Goal: Check status: Check status

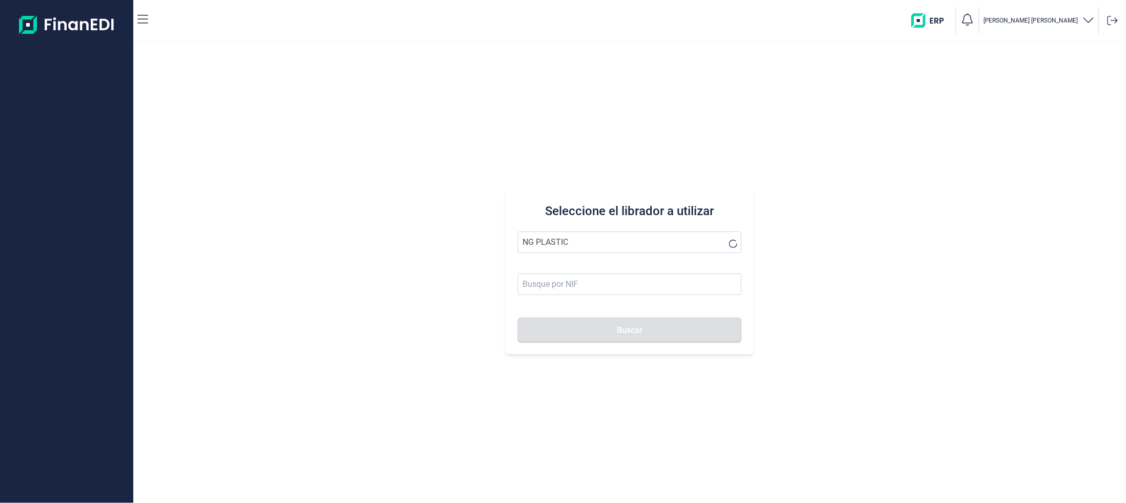
click at [518, 318] on button "Buscar" at bounding box center [630, 330] width 224 height 25
click at [563, 272] on li "NG PLASTICS SL" at bounding box center [630, 267] width 224 height 21
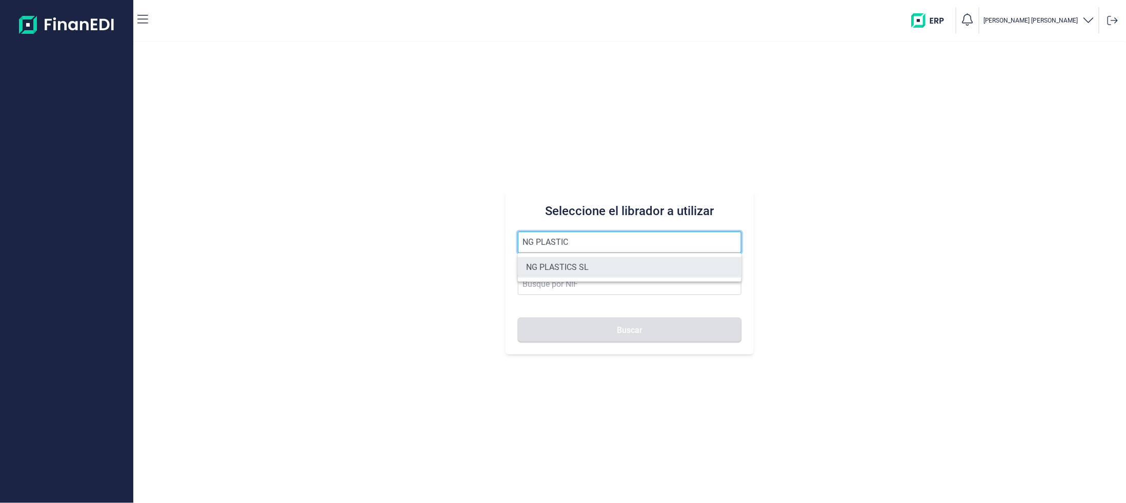
type input "NG PLASTICS SL"
type input "B66162702"
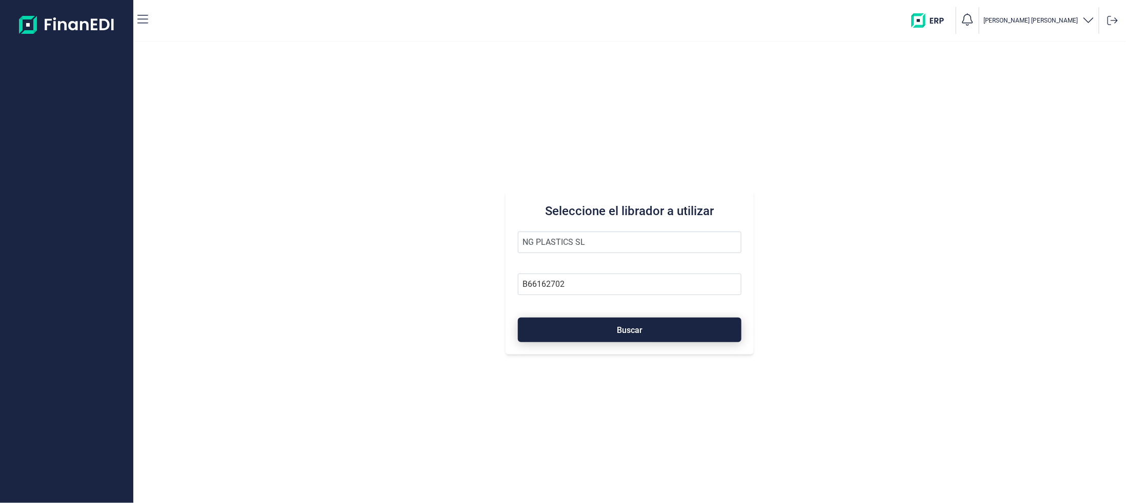
click at [592, 328] on button "Buscar" at bounding box center [630, 330] width 224 height 25
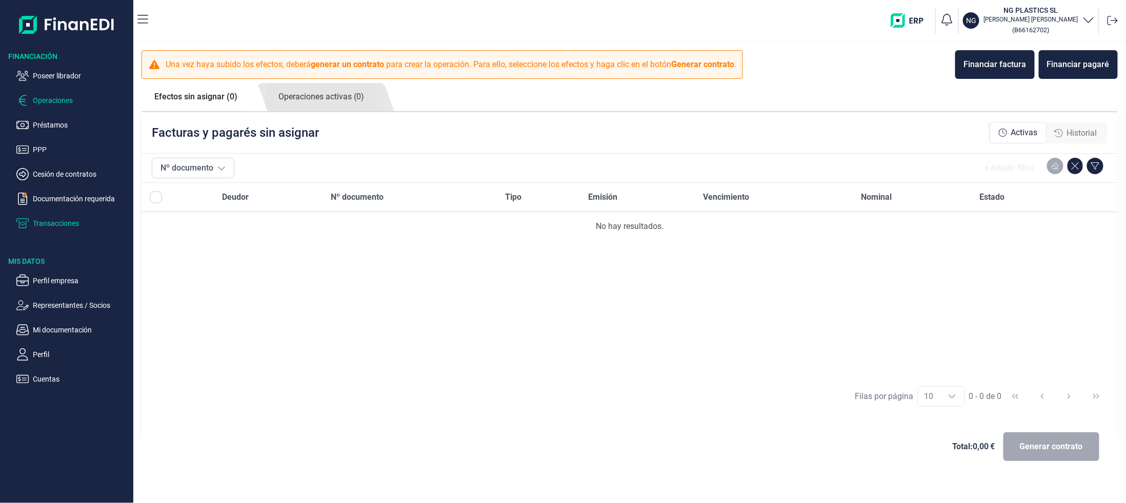
click at [47, 221] on p "Transacciones" at bounding box center [81, 223] width 96 height 12
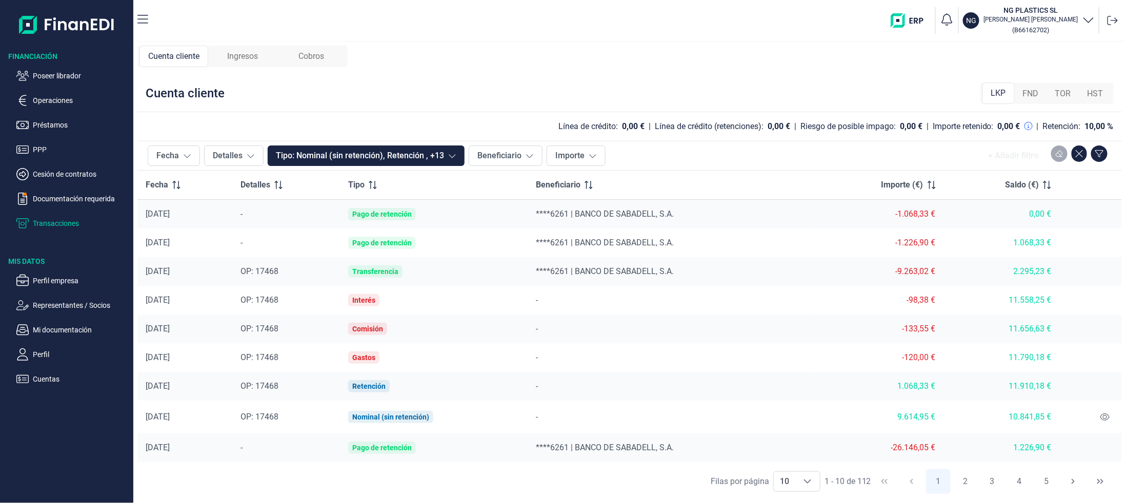
click at [247, 53] on span "Ingresos" at bounding box center [242, 56] width 31 height 12
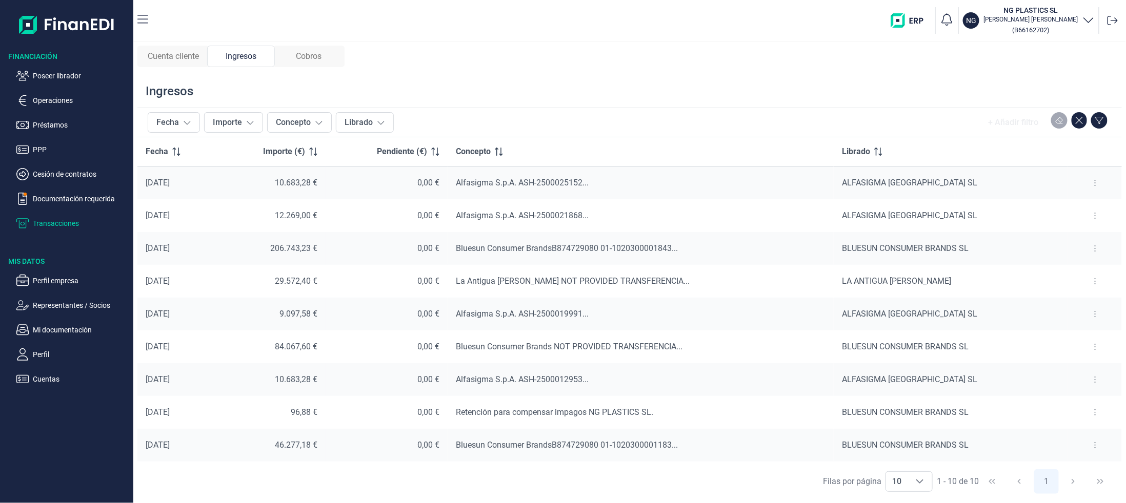
click at [296, 56] on div "Cobros" at bounding box center [309, 57] width 68 height 22
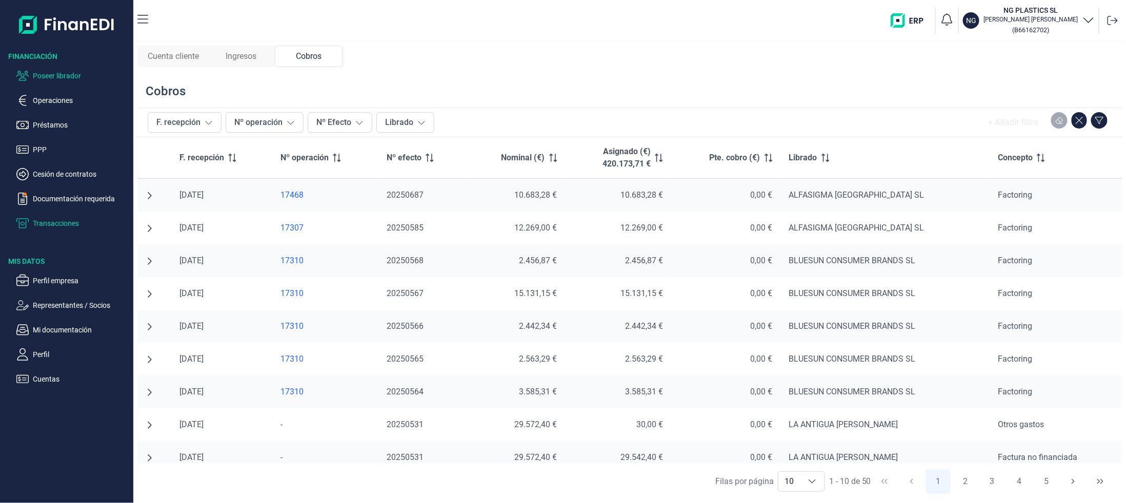
click at [39, 77] on p "Poseer librador" at bounding box center [81, 76] width 96 height 12
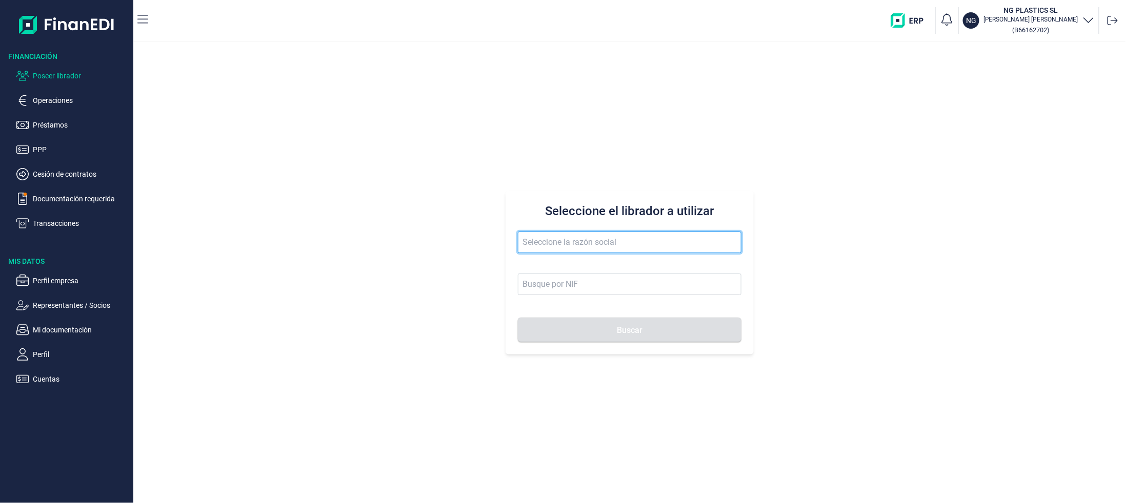
click at [560, 241] on input "text" at bounding box center [630, 243] width 224 height 22
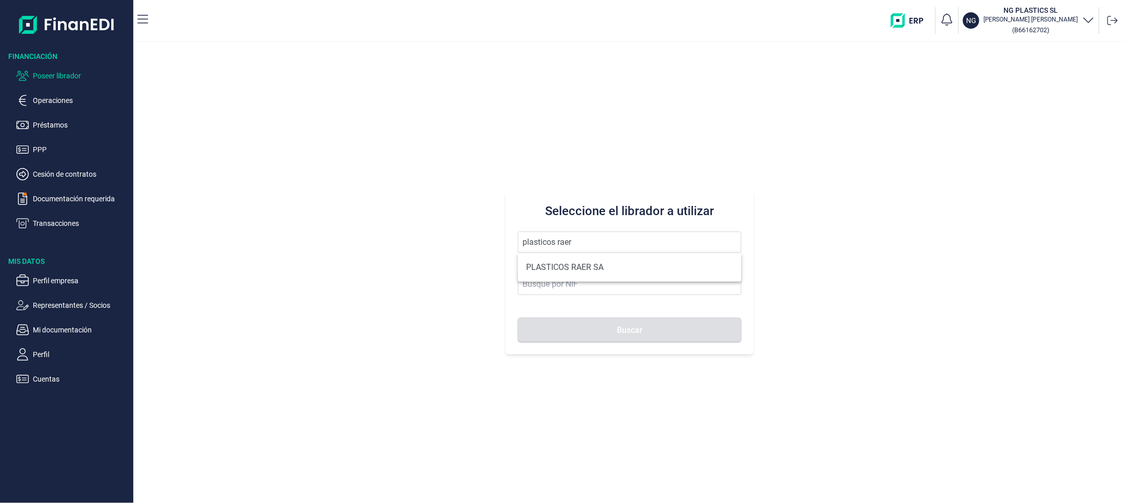
click at [571, 266] on li "PLASTICOS RAER SA" at bounding box center [630, 267] width 224 height 21
type input "PLASTICOS RAER SA"
type input "A08845729"
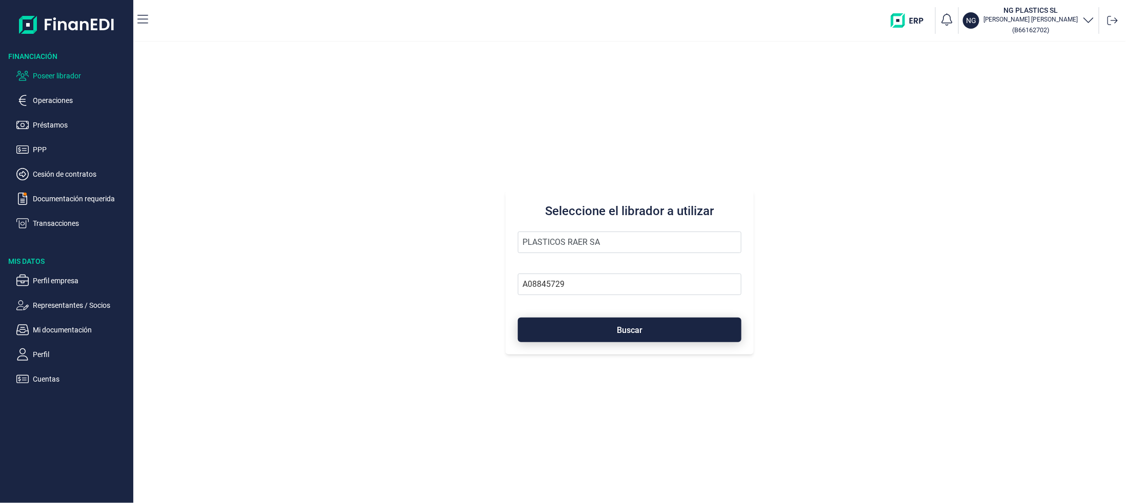
click at [616, 330] on button "Buscar" at bounding box center [630, 330] width 224 height 25
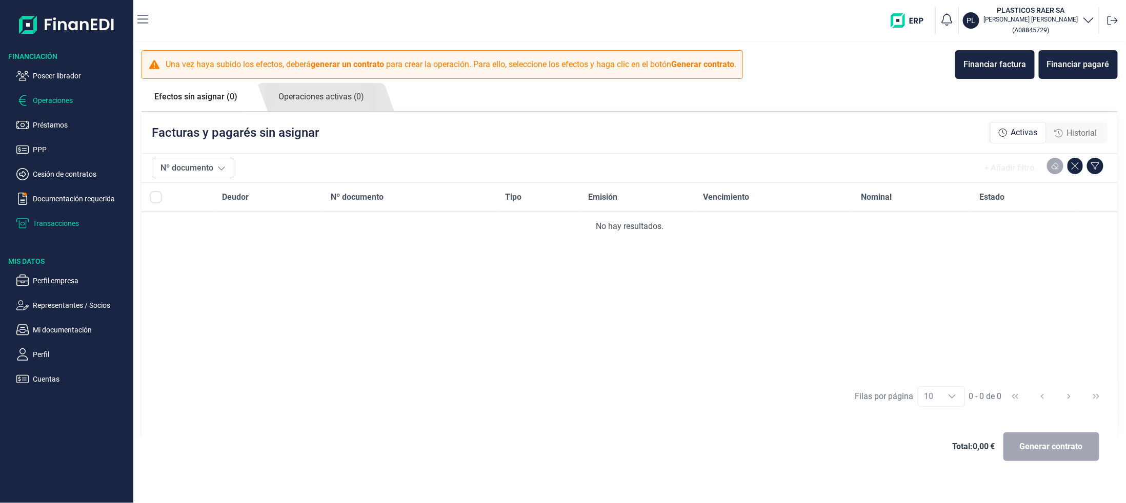
click at [40, 221] on p "Transacciones" at bounding box center [81, 223] width 96 height 12
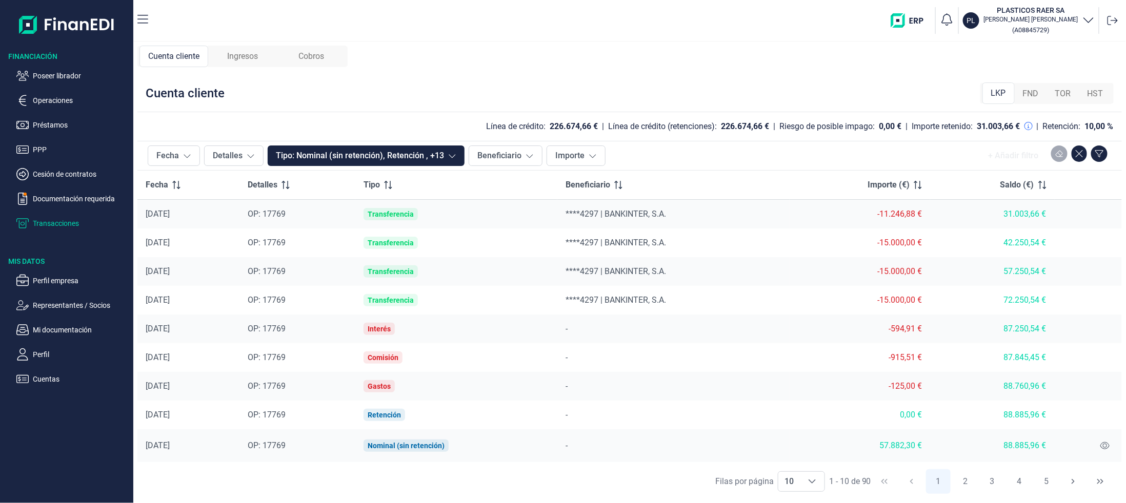
click at [323, 53] on span "Cobros" at bounding box center [311, 56] width 26 height 12
